Goal: Contribute content: Add original content to the website for others to see

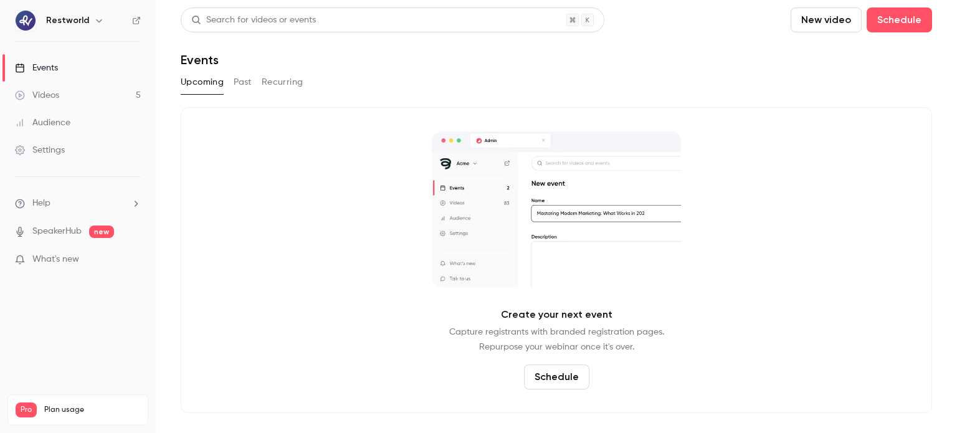
click at [827, 22] on button "New video" at bounding box center [826, 19] width 71 height 25
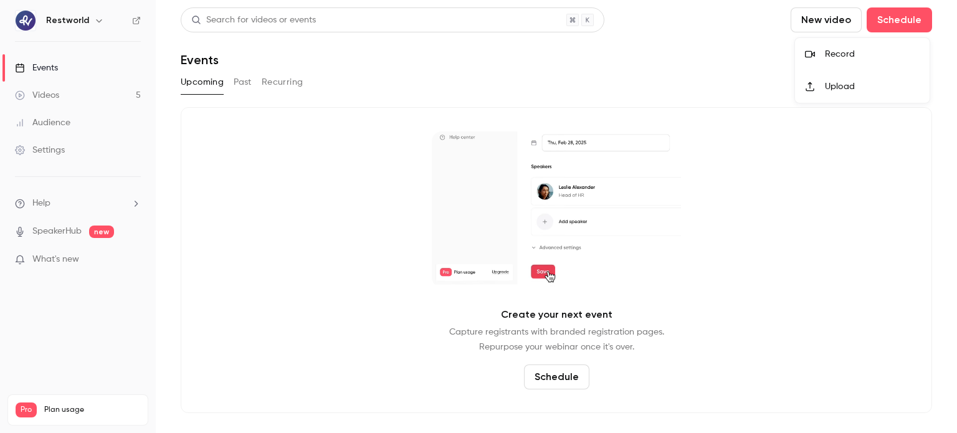
click at [848, 47] on li "Record" at bounding box center [862, 54] width 135 height 32
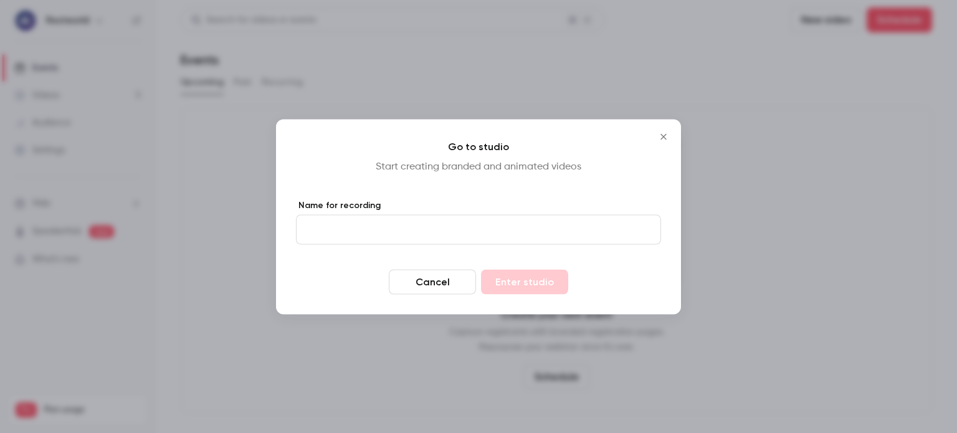
click at [668, 138] on icon "Close" at bounding box center [663, 137] width 15 height 10
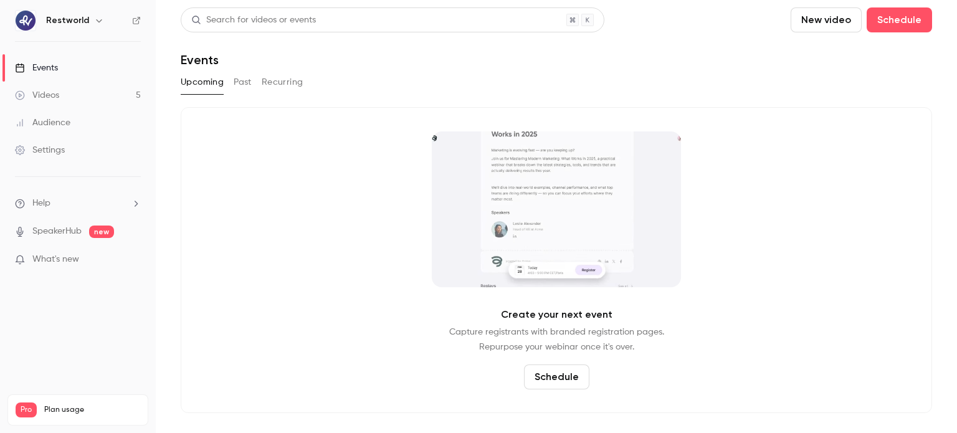
click at [72, 98] on link "Videos 5" at bounding box center [78, 95] width 156 height 27
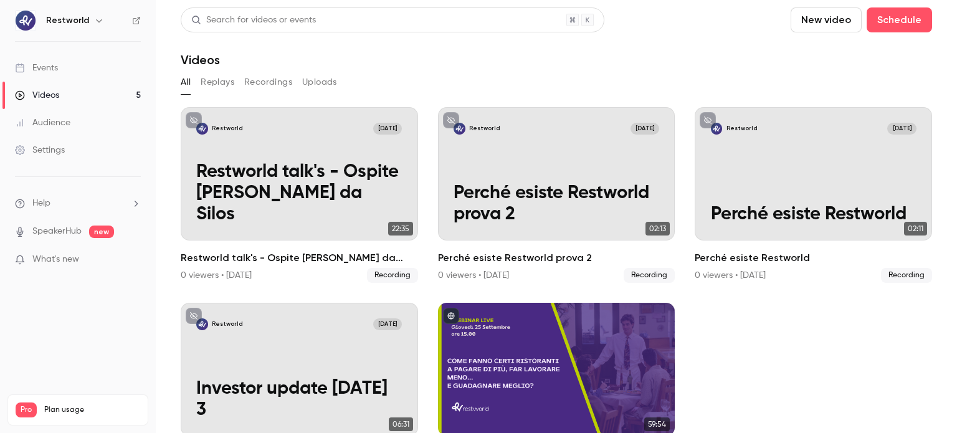
click at [107, 98] on link "Videos 5" at bounding box center [78, 95] width 156 height 27
click at [109, 94] on link "Videos 5" at bounding box center [78, 95] width 156 height 27
click at [808, 19] on button "New video" at bounding box center [826, 19] width 71 height 25
click at [849, 44] on li "Record" at bounding box center [853, 54] width 135 height 32
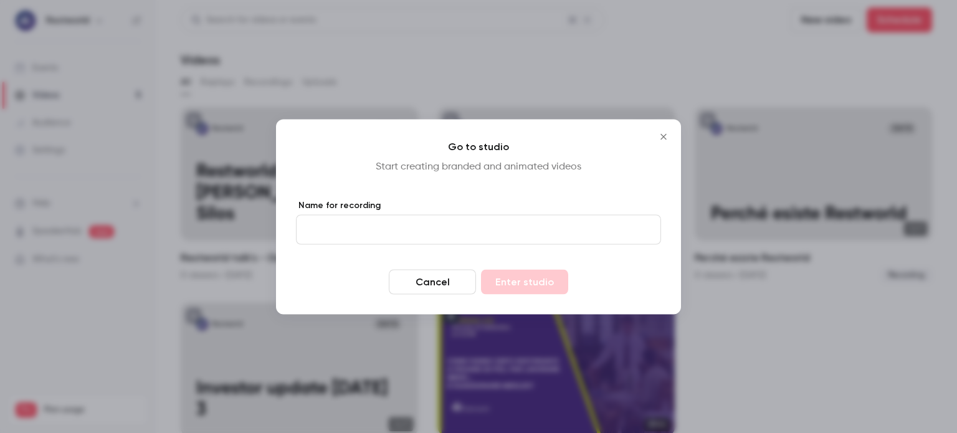
click at [482, 224] on input "Name for recording" at bounding box center [478, 229] width 365 height 30
type input "**********"
click at [553, 283] on button "Enter studio" at bounding box center [524, 281] width 87 height 25
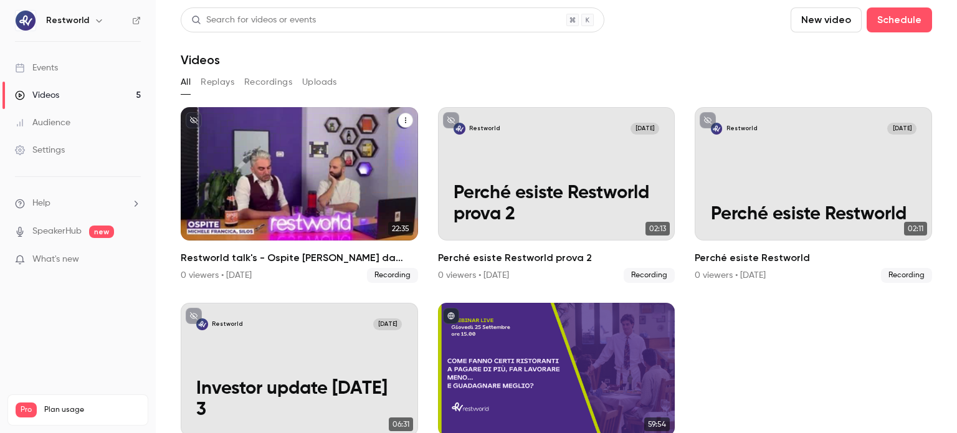
click at [312, 161] on p "Restworld talk's - Ospite [PERSON_NAME] da Silos" at bounding box center [299, 193] width 206 height 64
